Goal: Navigation & Orientation: Find specific page/section

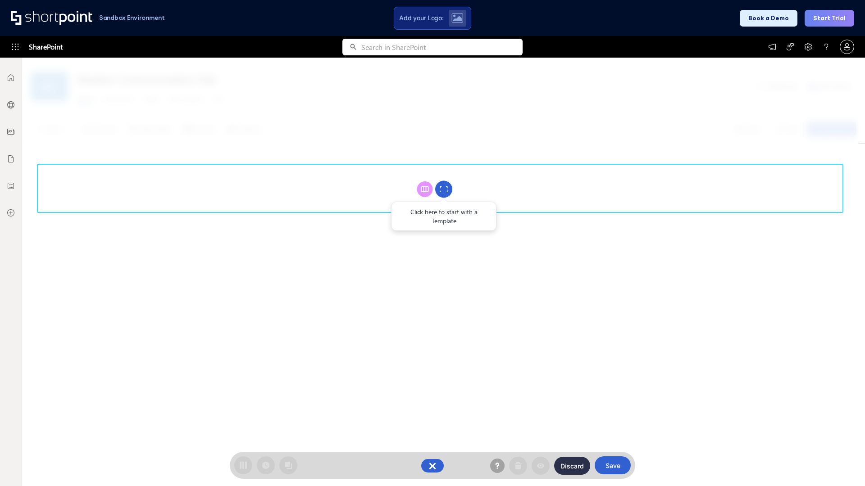
click at [444, 189] on circle at bounding box center [443, 189] width 17 height 17
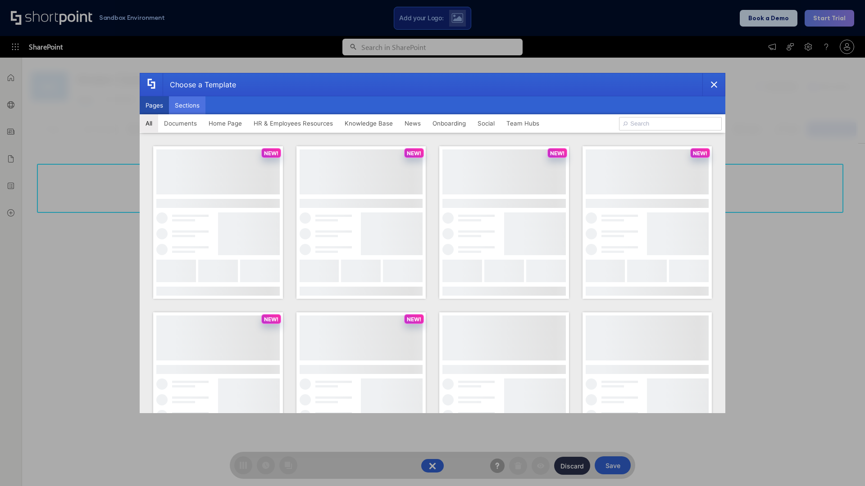
click at [187, 105] on button "Sections" at bounding box center [187, 105] width 36 height 18
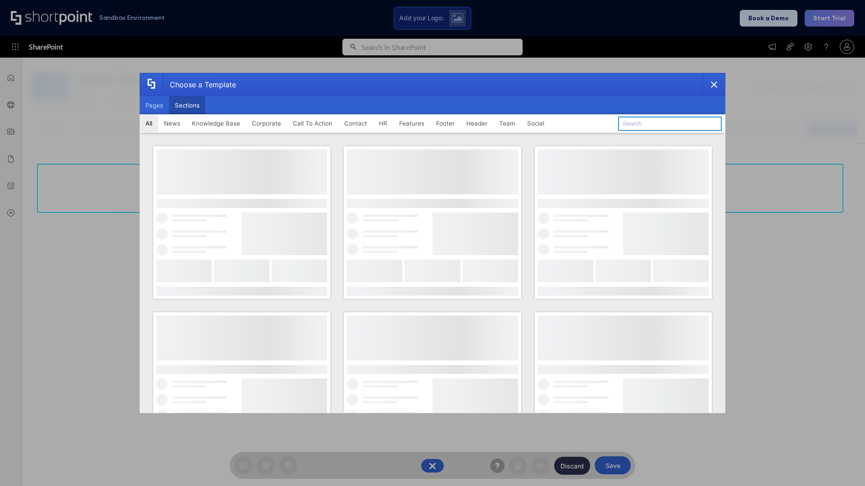
type input "Footer 4"
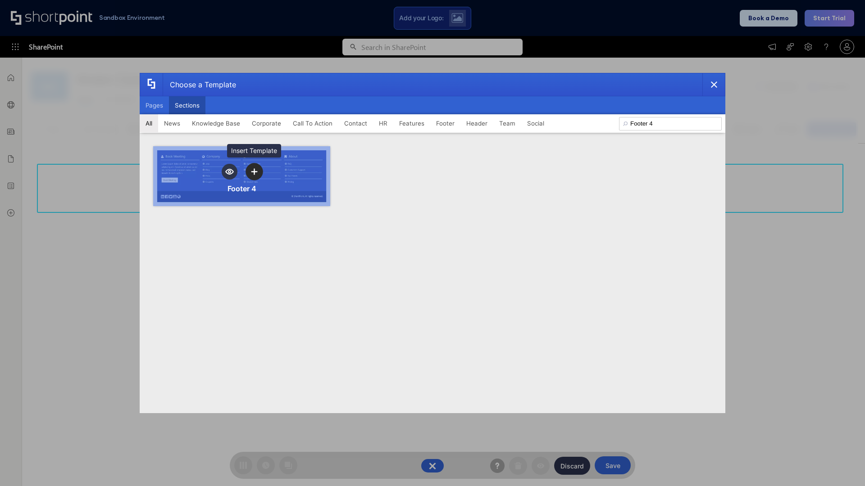
click at [254, 172] on icon "template selector" at bounding box center [254, 171] width 6 height 6
